Goal: Task Accomplishment & Management: Manage account settings

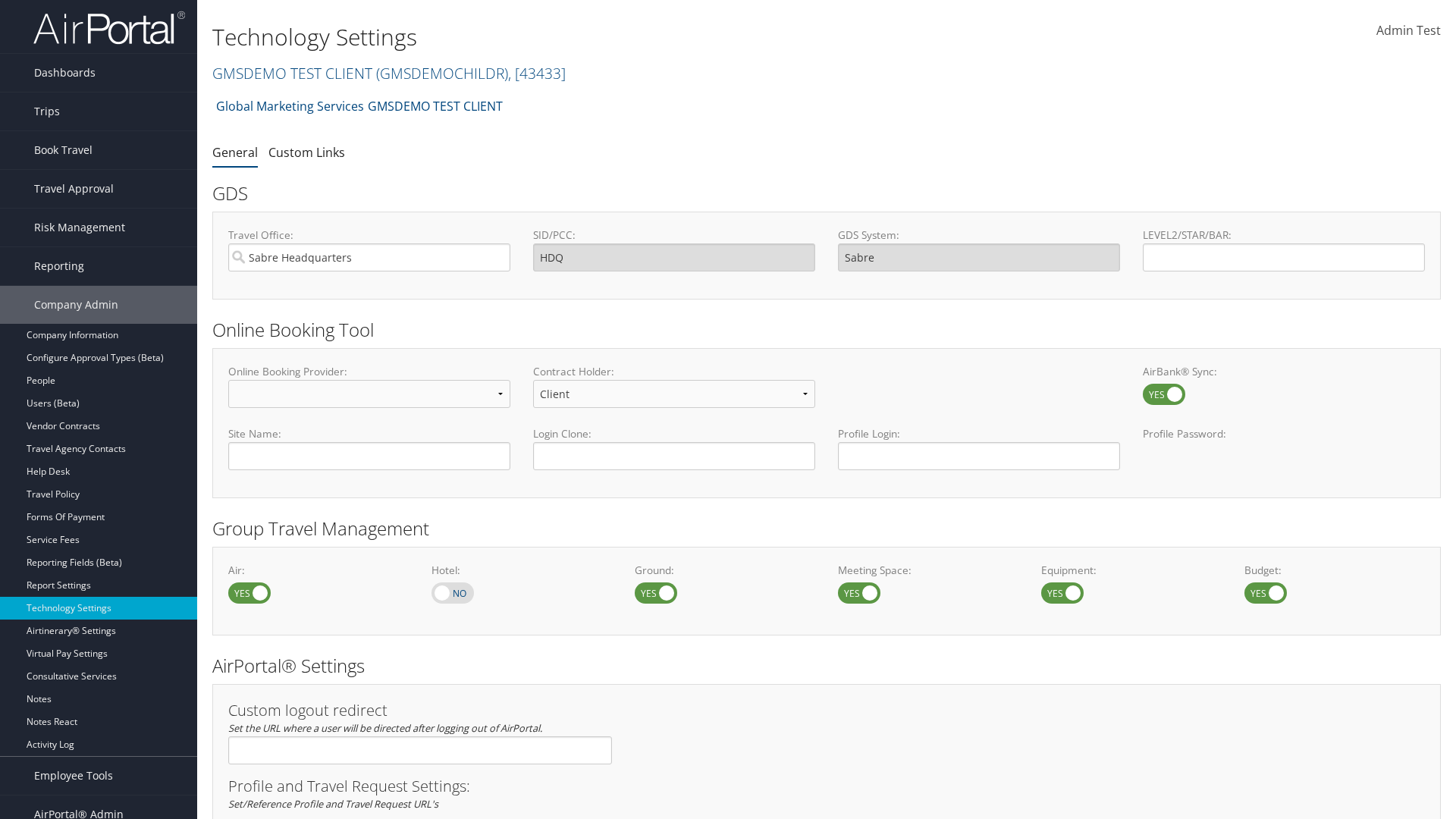
click at [453, 592] on label at bounding box center [453, 593] width 42 height 22
click at [449, 592] on input "checkbox" at bounding box center [443, 594] width 9 height 9
click at [453, 592] on label at bounding box center [453, 593] width 42 height 22
click at [449, 592] on input "checkbox" at bounding box center [443, 594] width 9 height 9
checkbox input "false"
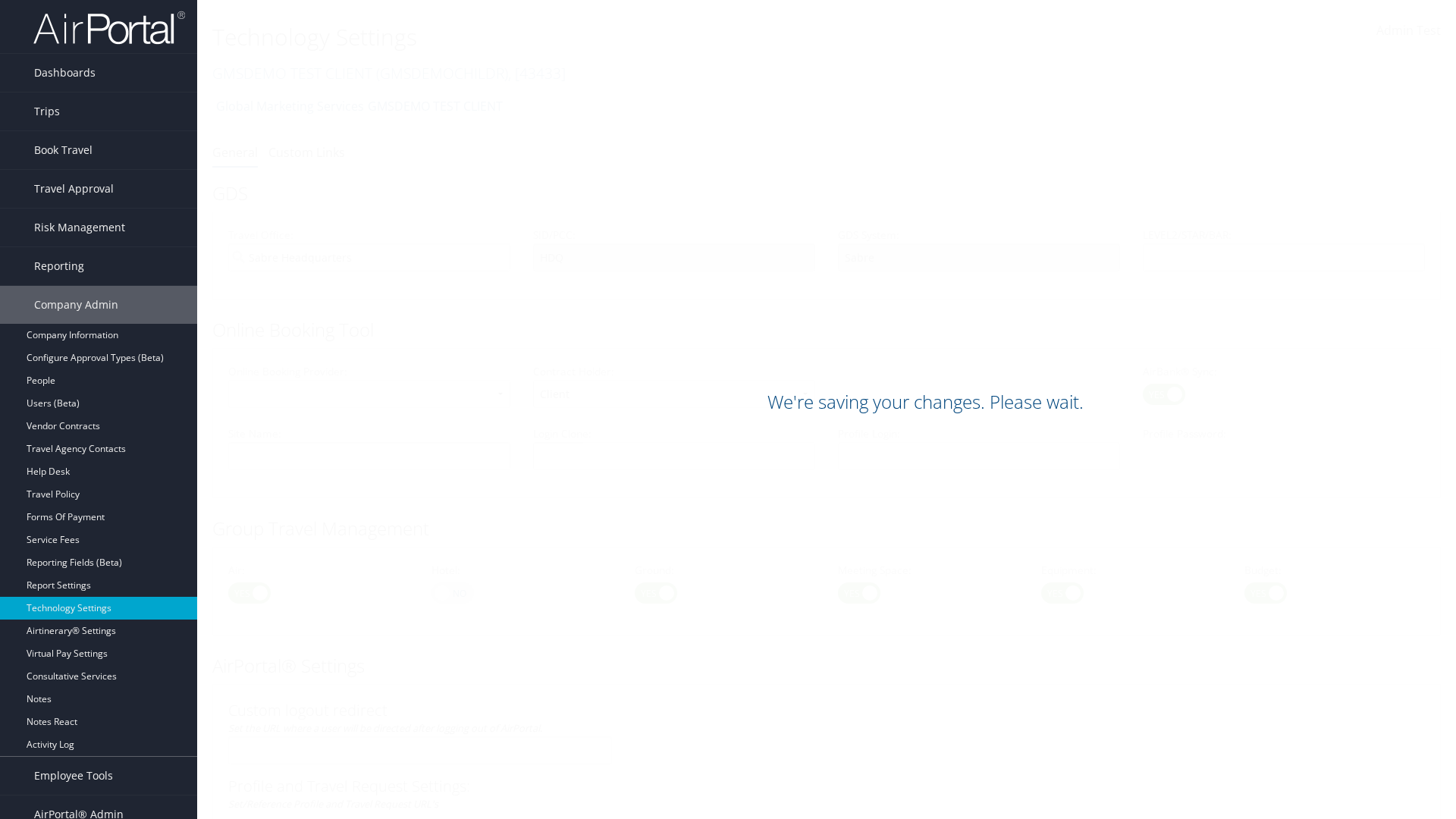
scroll to position [929, 0]
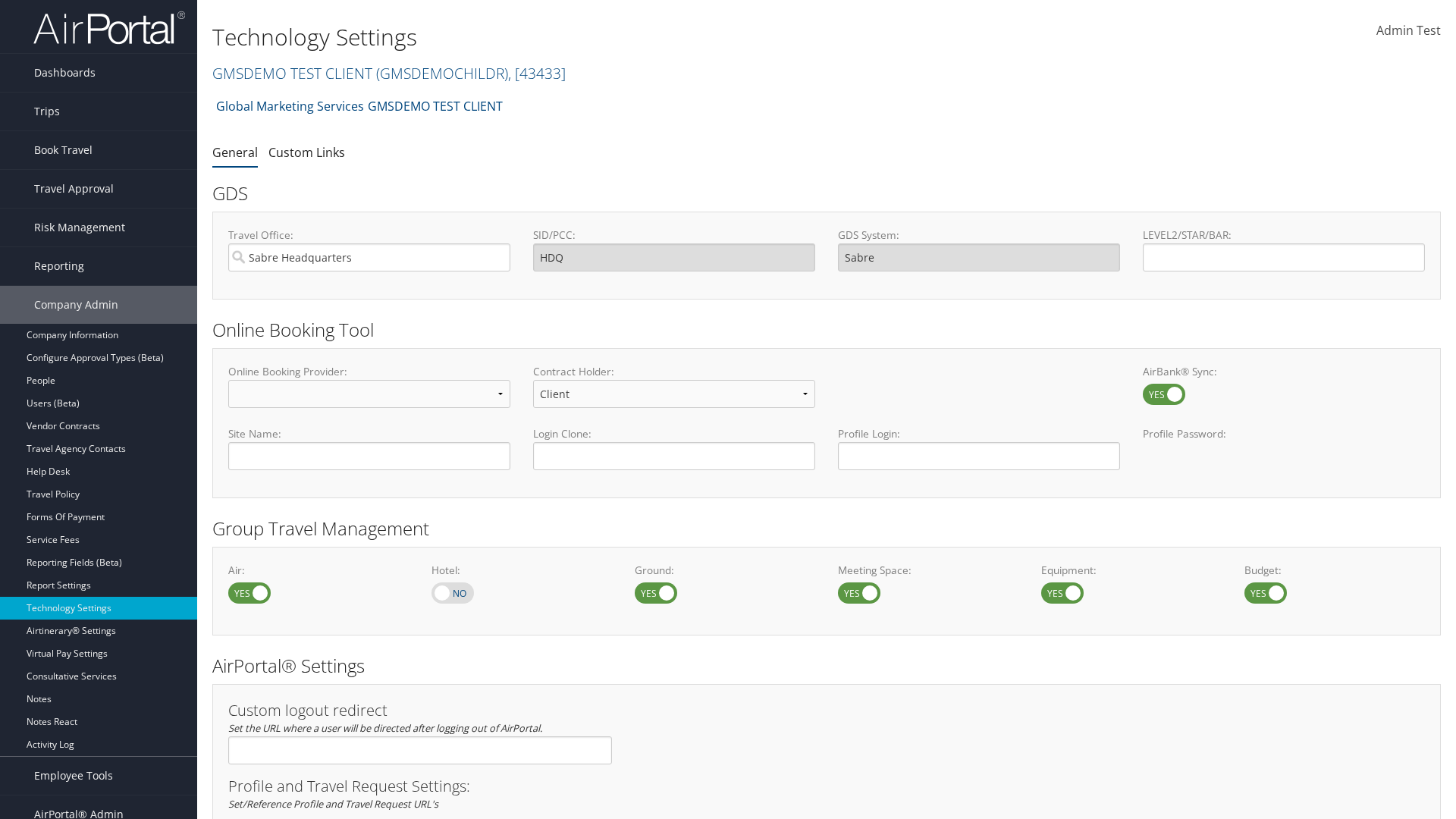
scroll to position [929, 0]
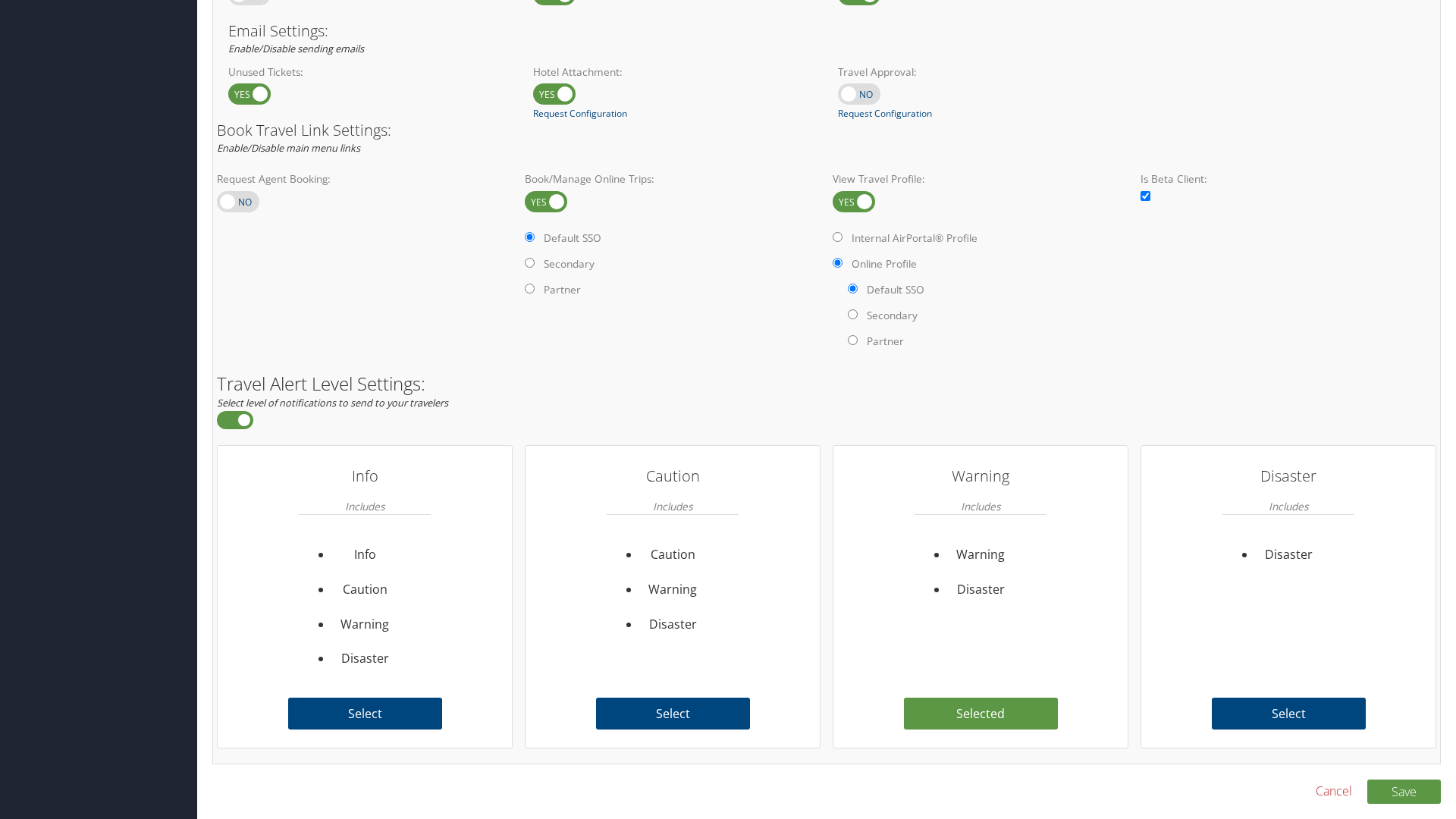
checkbox input "true"
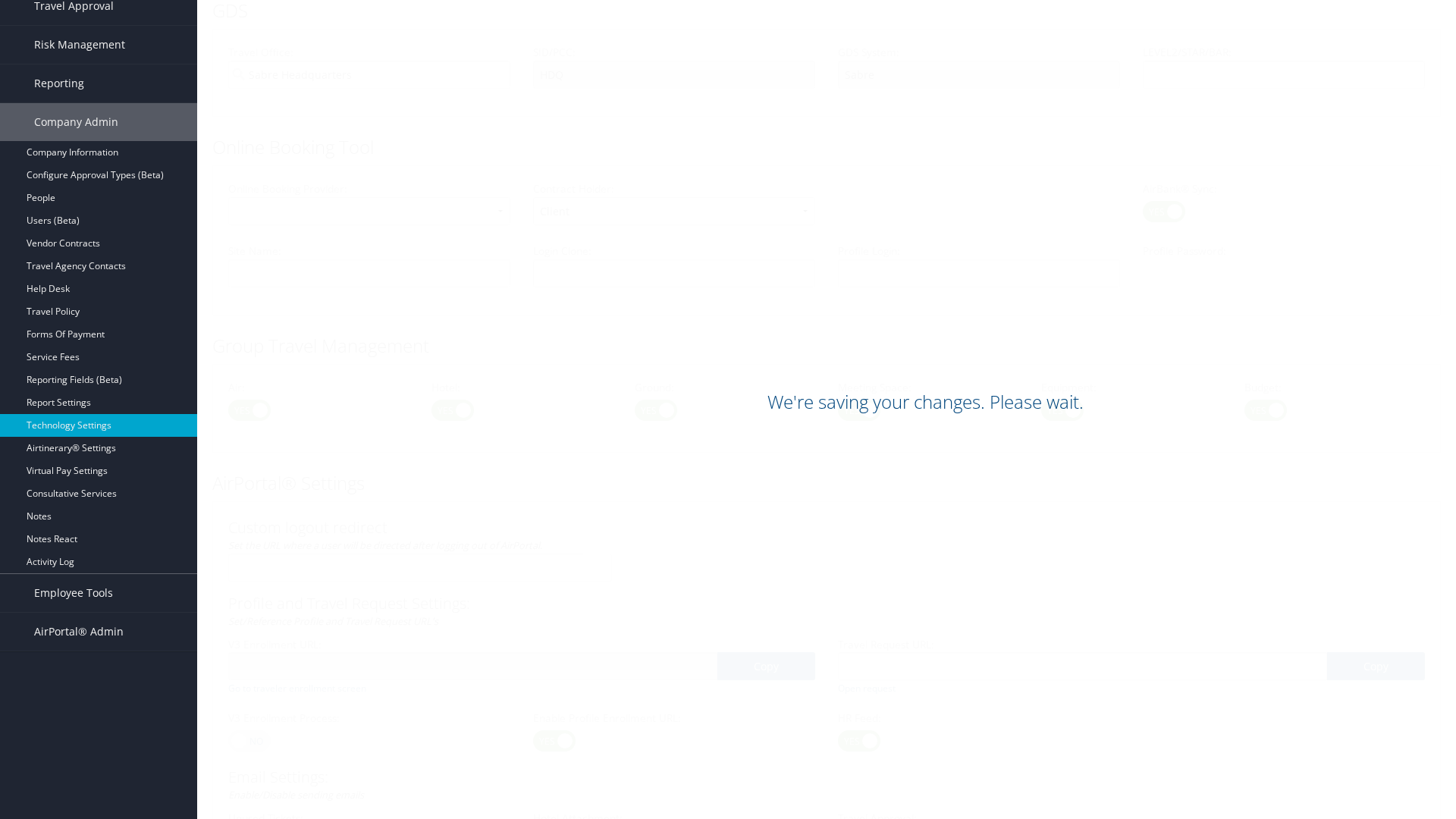
scroll to position [929, 0]
